Goal: Book appointment/travel/reservation

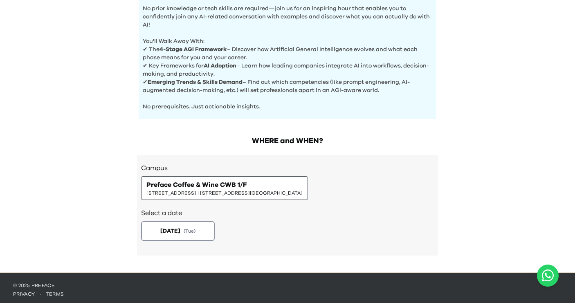
scroll to position [327, 0]
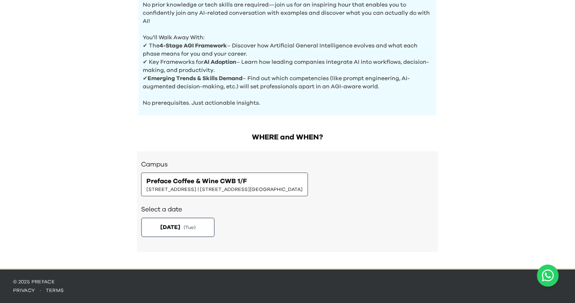
click at [195, 211] on h2 "Select a date" at bounding box center [287, 210] width 293 height 10
click at [194, 228] on span "( Tue )" at bounding box center [190, 227] width 12 height 7
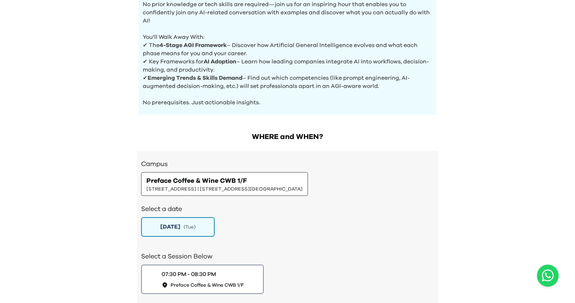
scroll to position [384, 0]
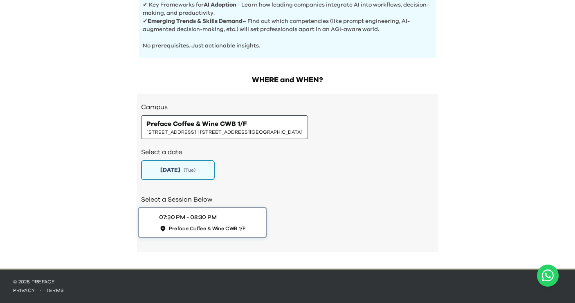
click at [228, 218] on div "07:30 PM - 08:30 PM Preface Coffee & Wine CWB 1/F" at bounding box center [202, 222] width 86 height 19
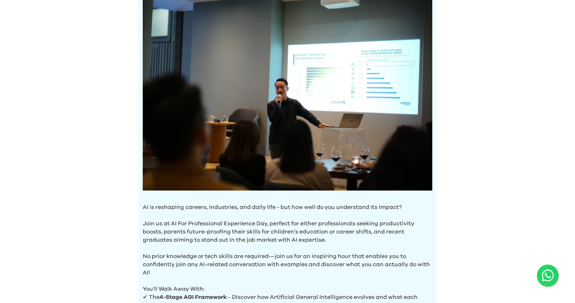
scroll to position [0, 0]
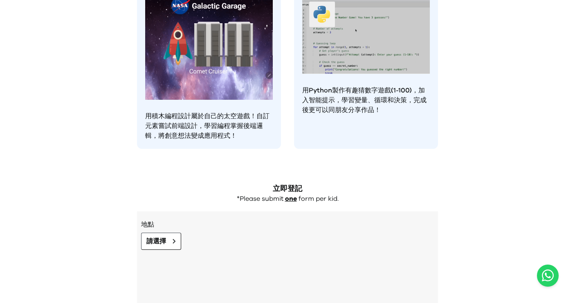
scroll to position [695, 0]
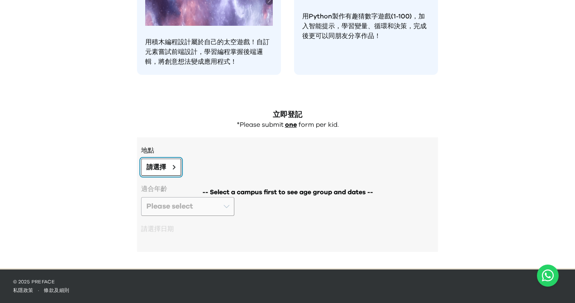
click at [165, 162] on span "請選擇" at bounding box center [156, 167] width 20 height 10
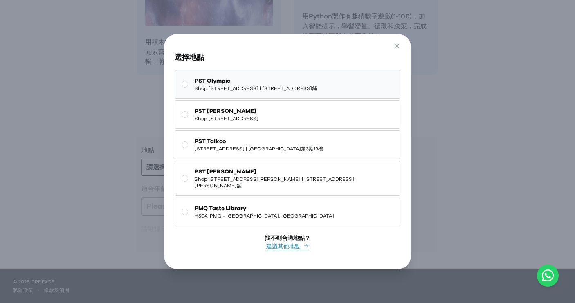
click at [248, 85] on span "Shop 118-119, 1/F, Olympian City 1, 11 Hoi Fai Road, Tai Kok Tsui | 大角咀海輝道11號奧海…" at bounding box center [256, 88] width 122 height 7
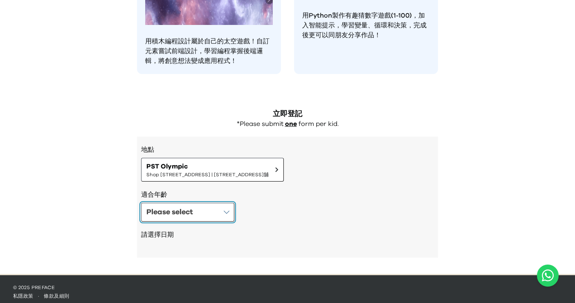
click at [191, 205] on button "Please select" at bounding box center [187, 212] width 93 height 19
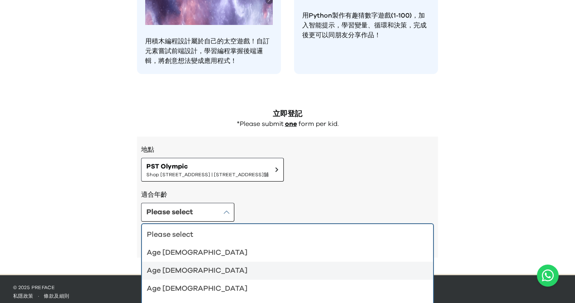
click at [215, 255] on div "Age 4-5" at bounding box center [283, 252] width 272 height 11
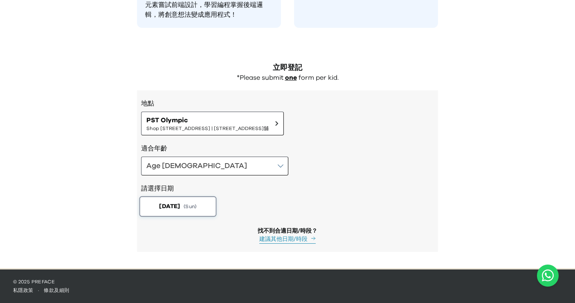
click at [196, 206] on span "( Sun )" at bounding box center [190, 206] width 13 height 7
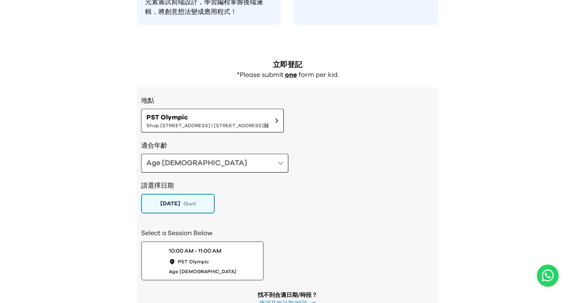
scroll to position [745, 0]
click at [219, 261] on div "10:00 AM - 11:00 AM PST Olympic Age 4 to 5" at bounding box center [202, 260] width 71 height 29
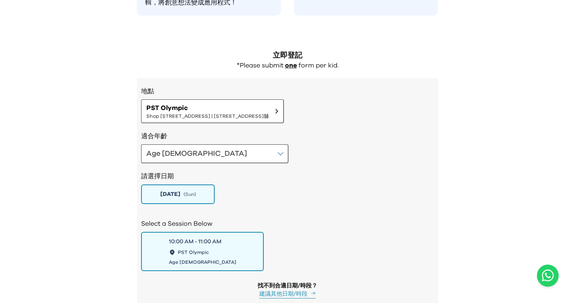
scroll to position [734, 0]
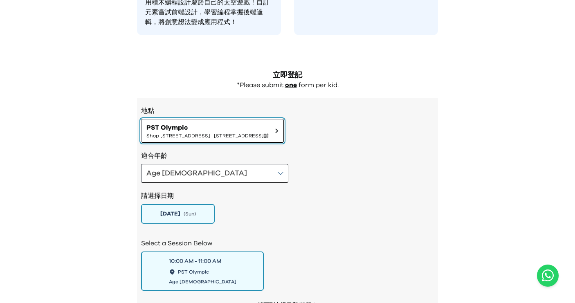
click at [233, 136] on span "Shop 118-119, 1/F, Olympian City 1, 11 Hoi Fai Road, Tai Kok Tsui | 大角咀海輝道11號奧海…" at bounding box center [207, 136] width 122 height 7
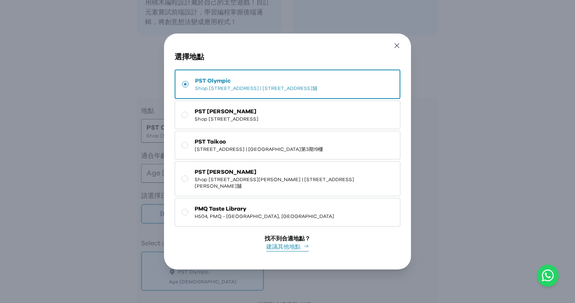
click at [398, 41] on icon "button" at bounding box center [397, 45] width 9 height 9
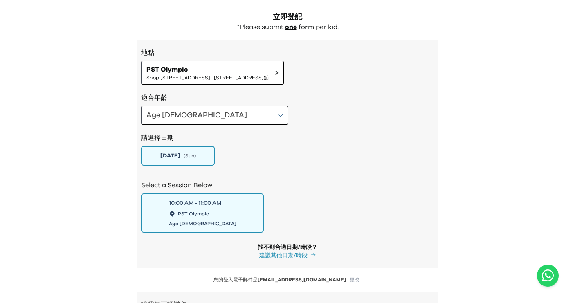
scroll to position [804, 0]
